Goal: Contribute content

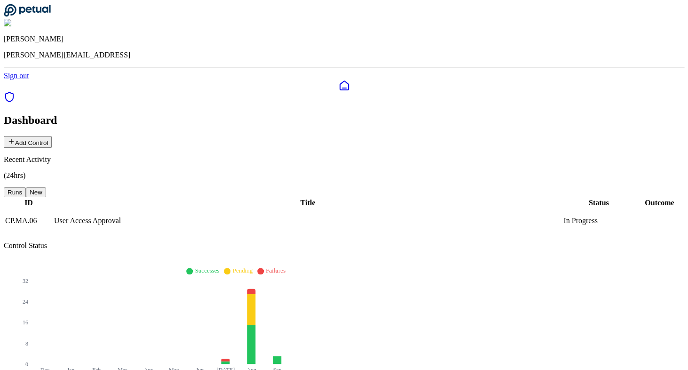
click at [52, 136] on button "Add Control" at bounding box center [28, 142] width 48 height 12
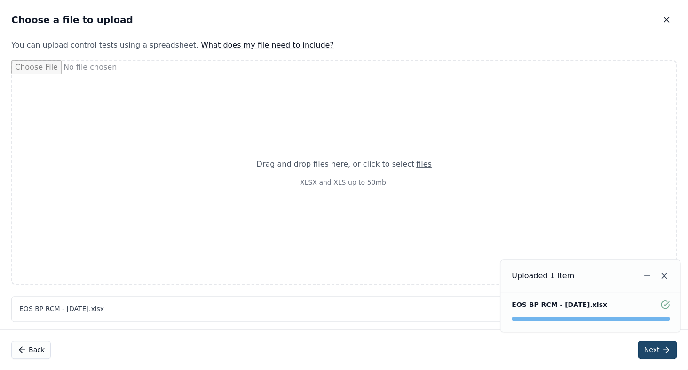
click at [660, 351] on button "Next" at bounding box center [657, 349] width 39 height 18
